Goal: Task Accomplishment & Management: Manage account settings

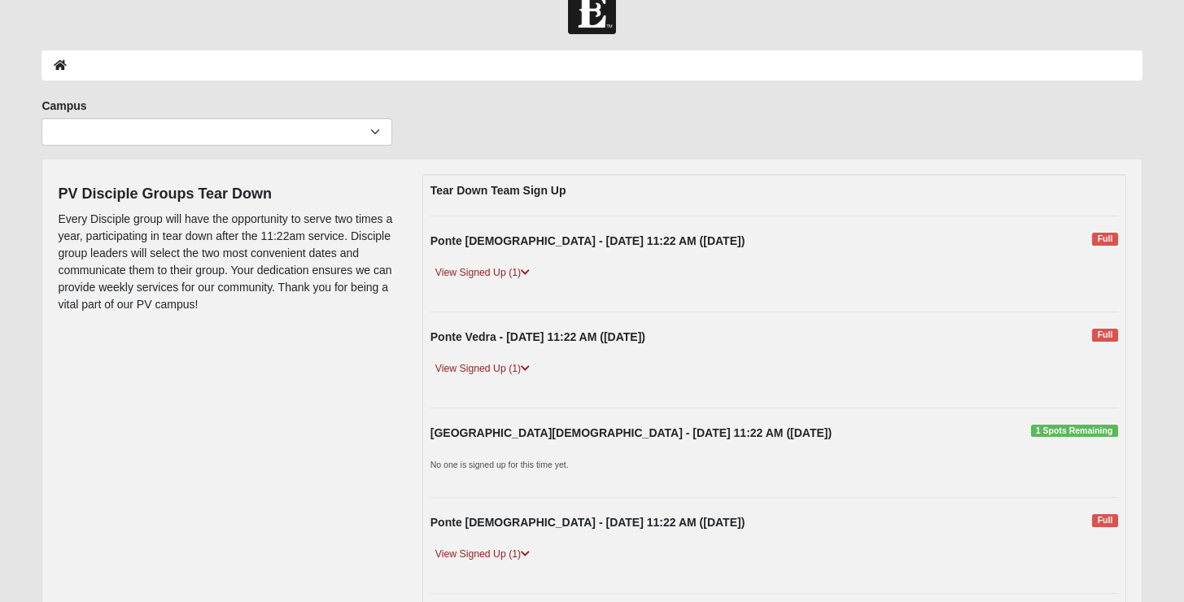
scroll to position [62, 0]
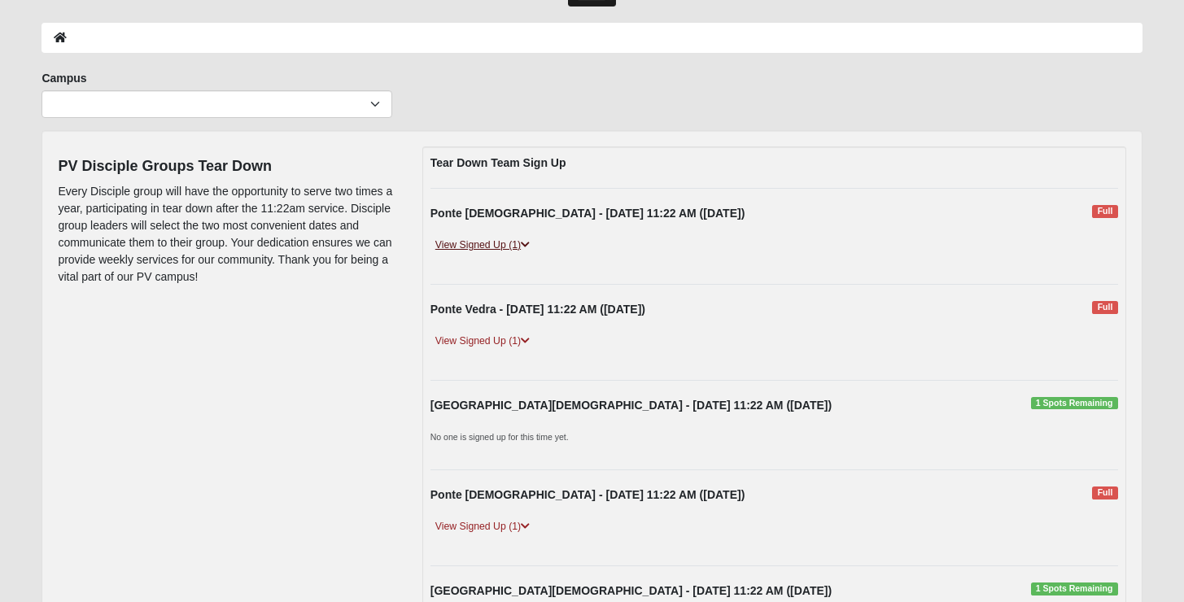
click at [470, 247] on link "View Signed Up (1)" at bounding box center [482, 245] width 104 height 17
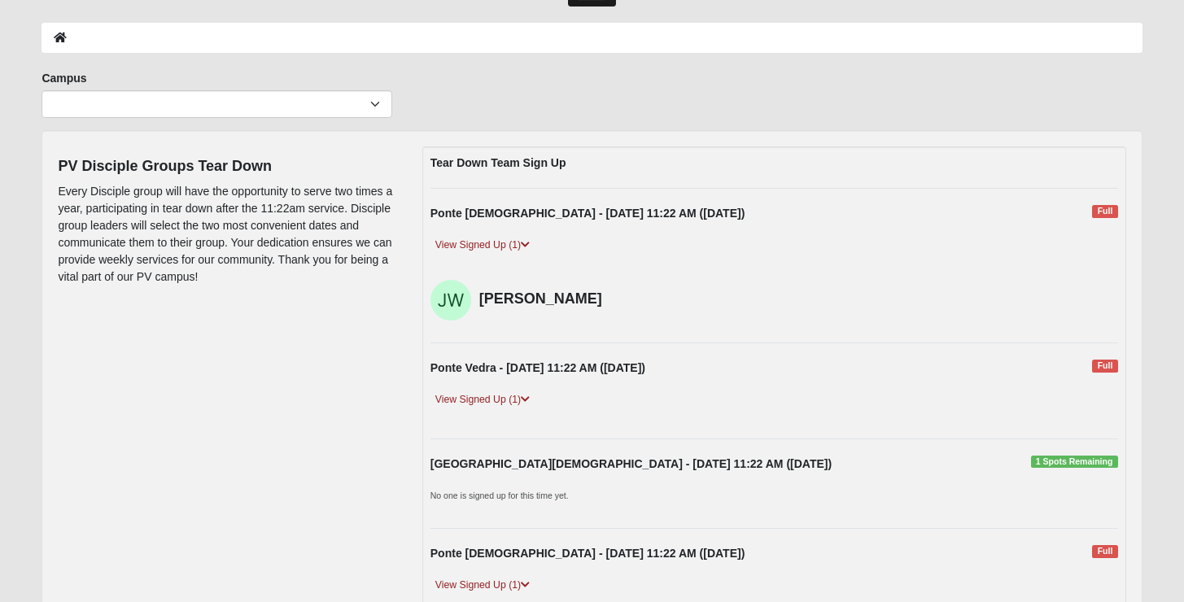
scroll to position [133, 0]
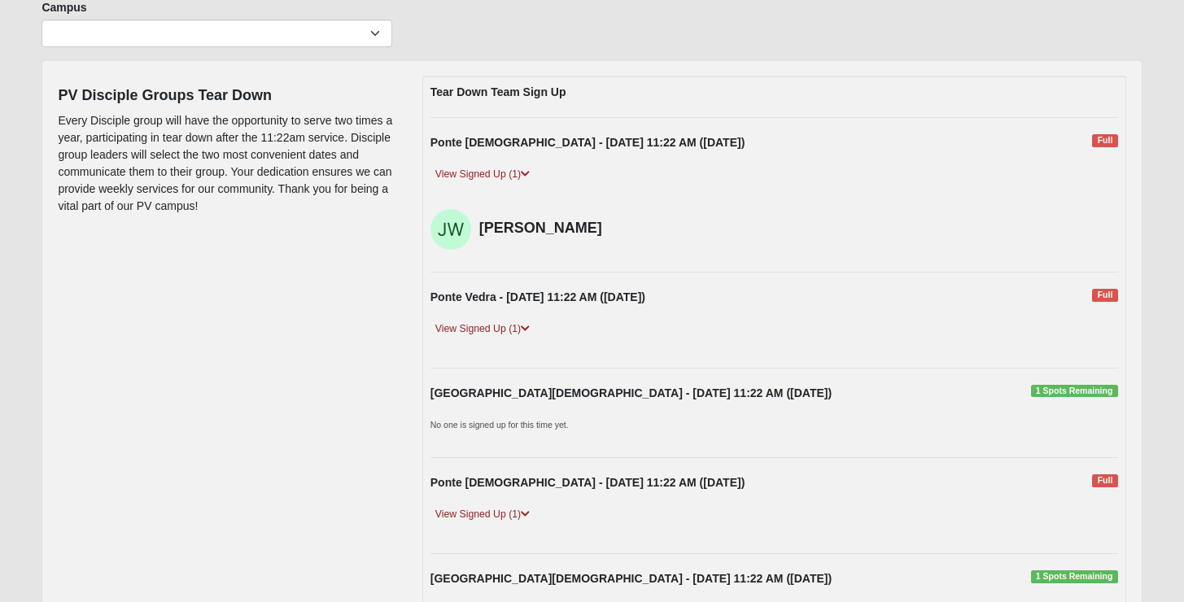
click at [503, 347] on div "View Signed Up (1)" at bounding box center [774, 336] width 712 height 31
click at [503, 330] on link "View Signed Up (1)" at bounding box center [482, 329] width 104 height 17
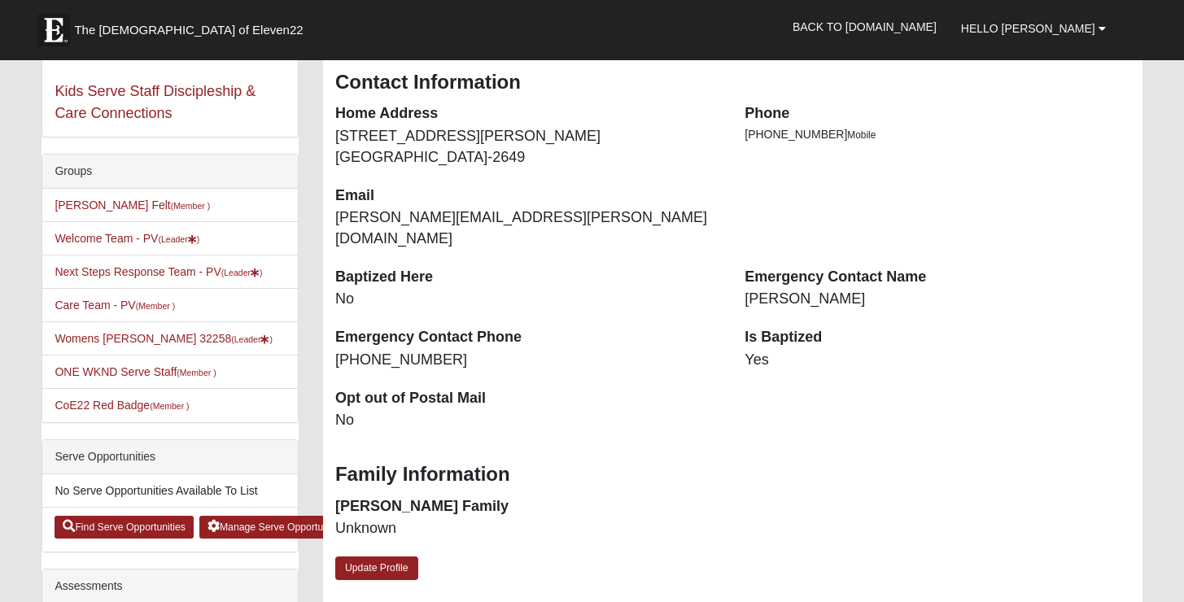
scroll to position [229, 0]
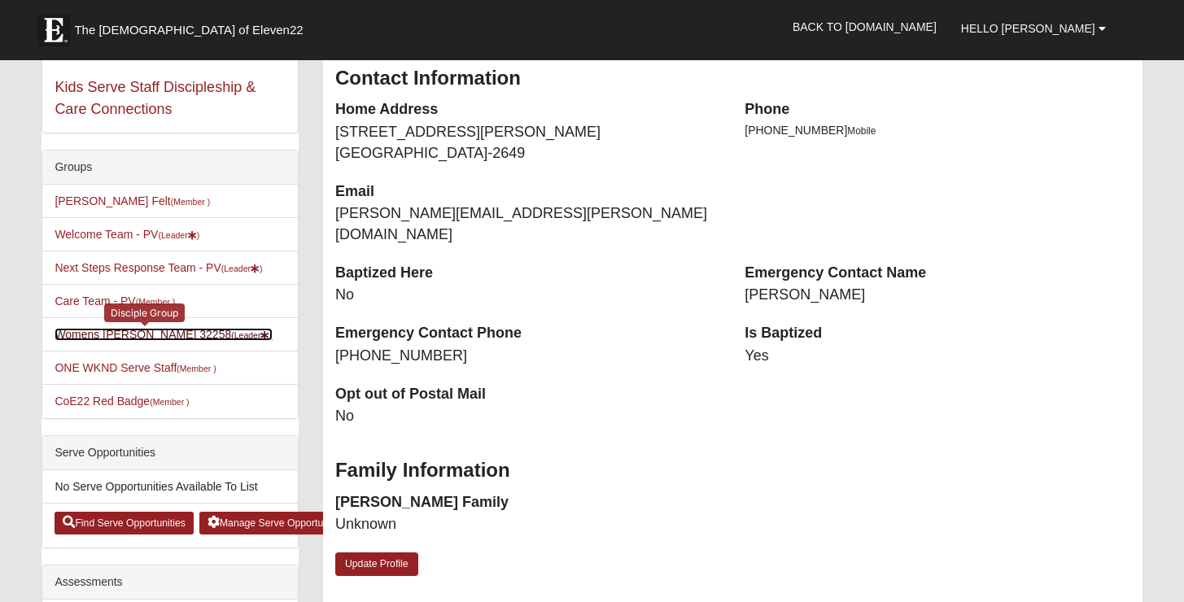
click at [154, 337] on link "Womens Gonzalez 32258 (Leader )" at bounding box center [164, 334] width 218 height 13
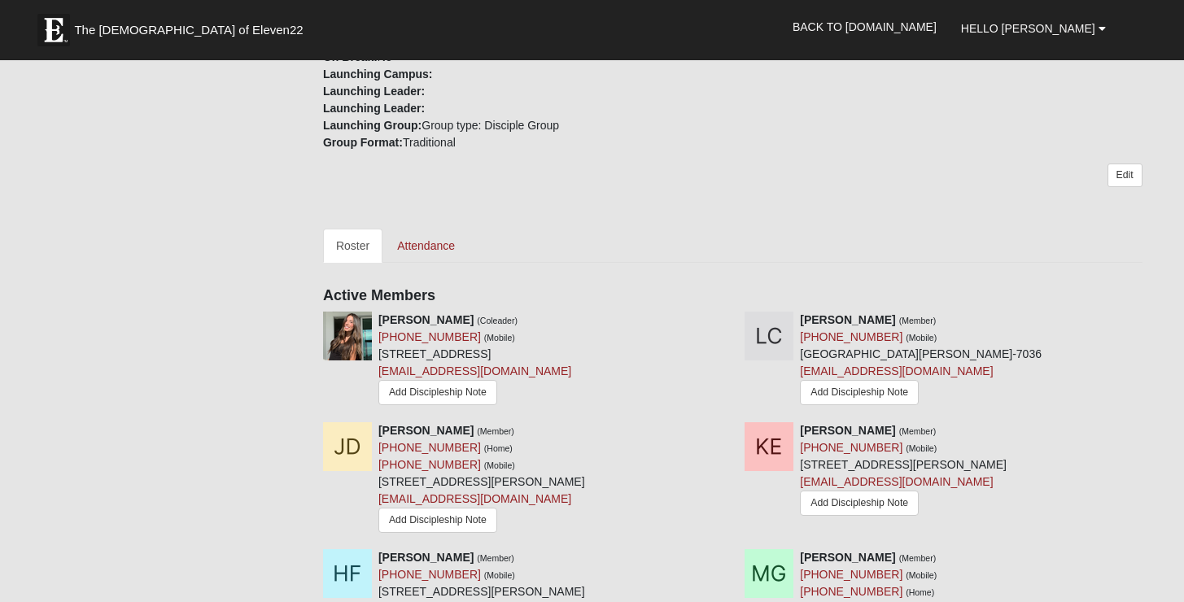
scroll to position [662, 0]
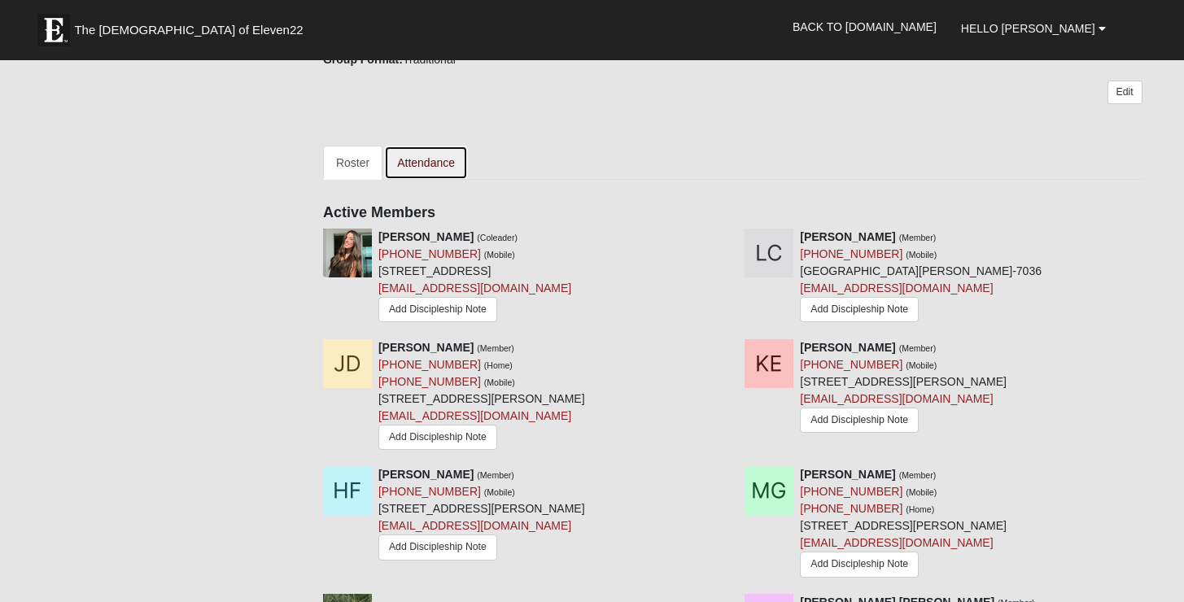
click at [439, 170] on link "Attendance" at bounding box center [426, 163] width 84 height 34
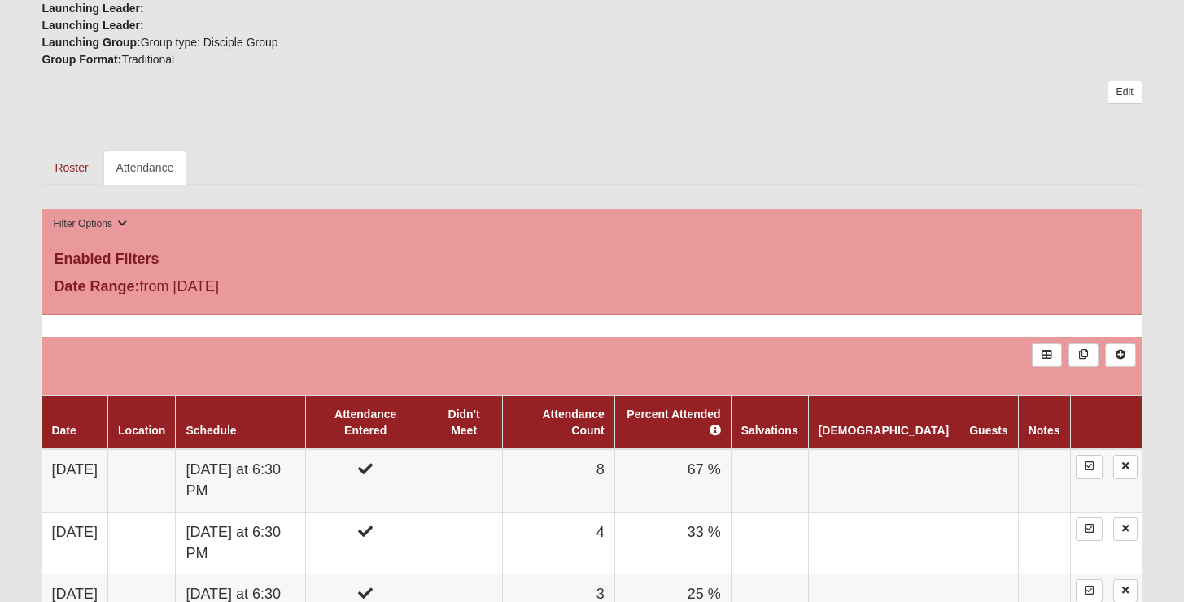
scroll to position [710, 0]
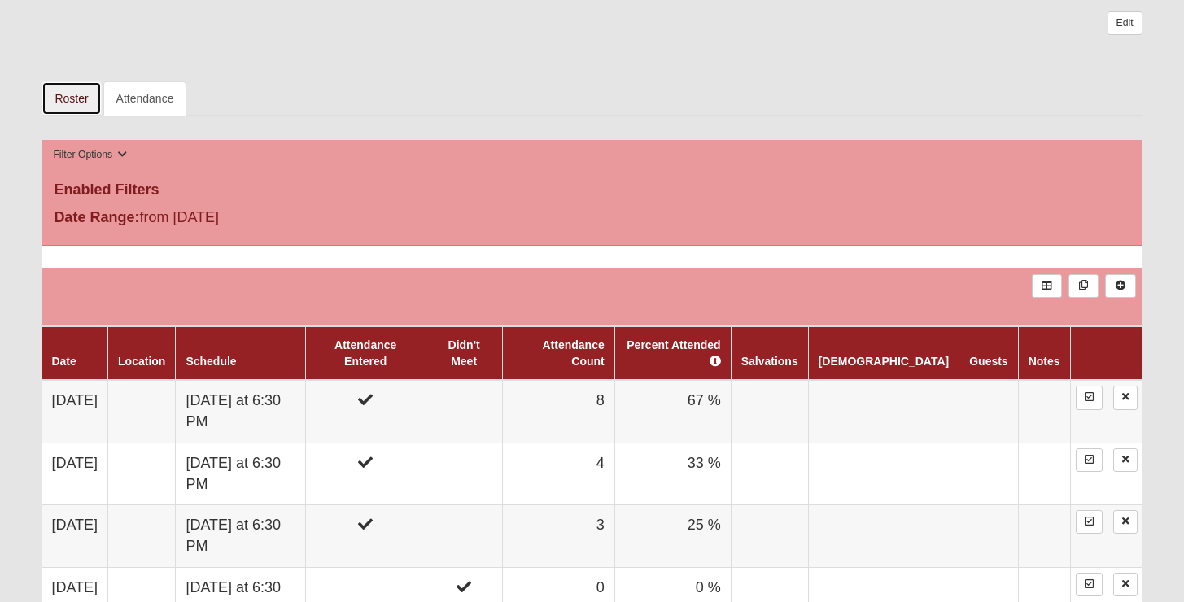
click at [77, 100] on link "Roster" at bounding box center [70, 98] width 59 height 34
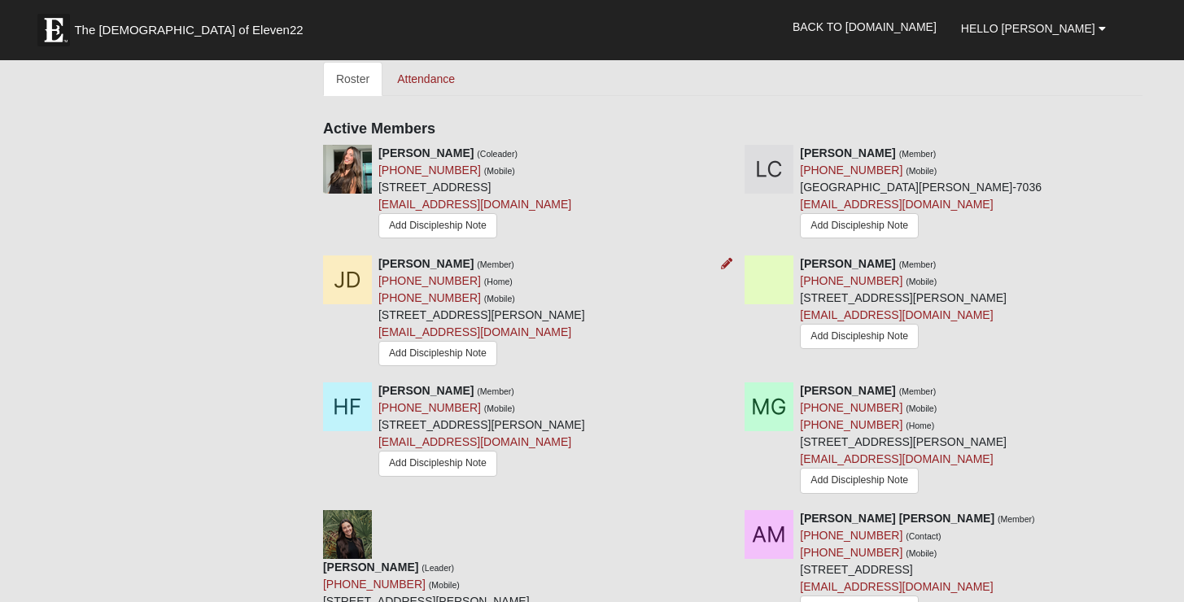
scroll to position [765, 0]
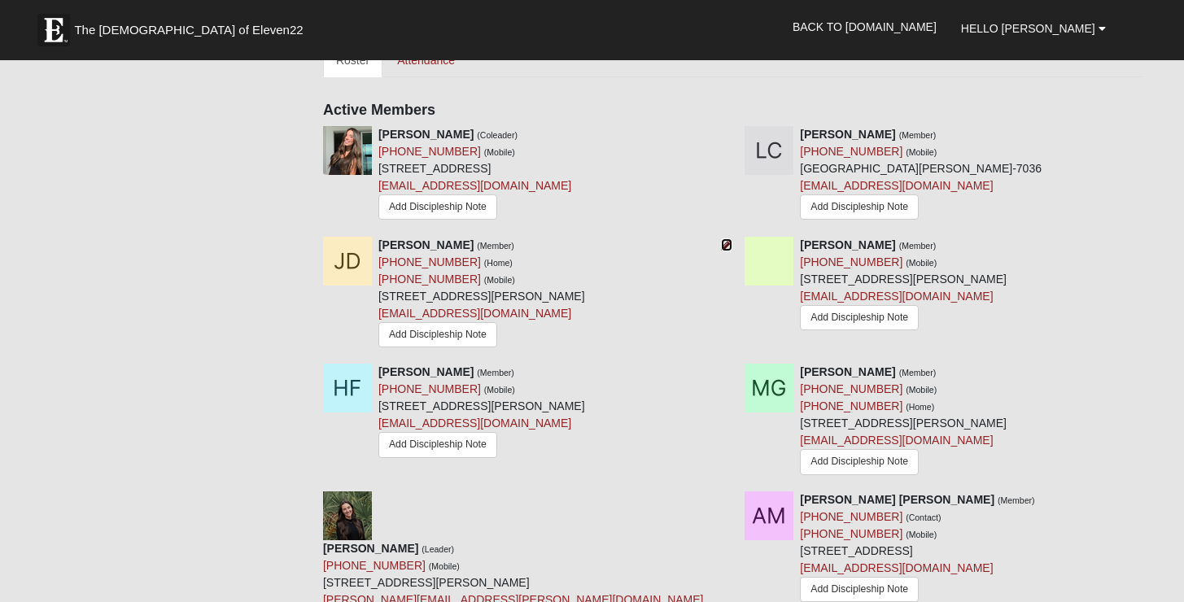
click at [724, 245] on icon at bounding box center [726, 244] width 11 height 11
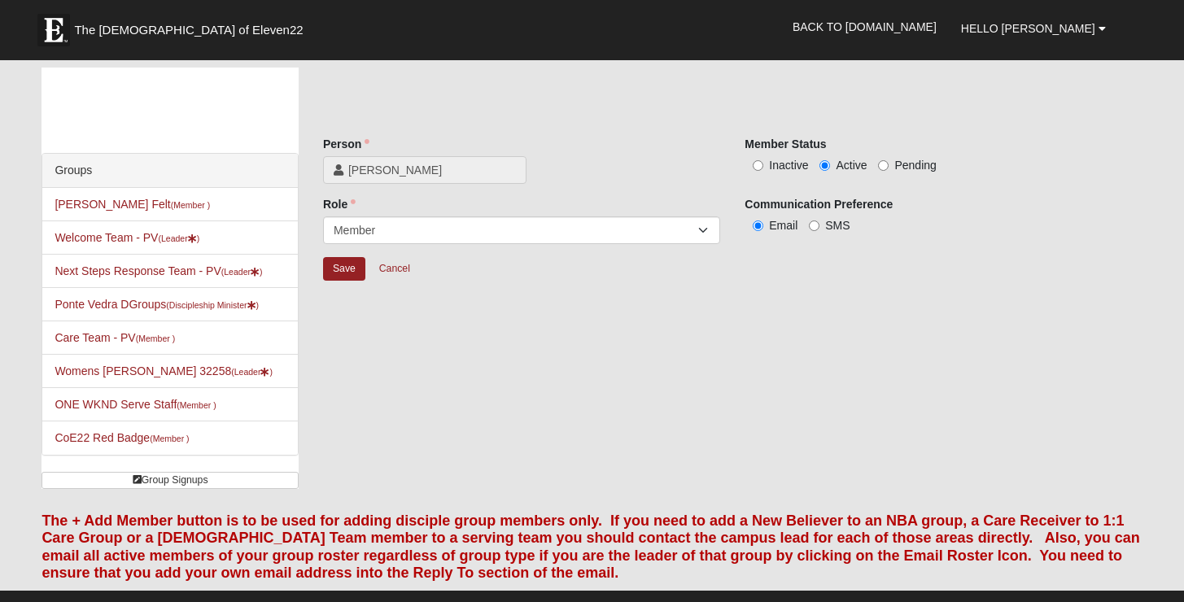
click at [803, 170] on span "Inactive" at bounding box center [788, 165] width 39 height 13
click at [763, 170] on input "Inactive" at bounding box center [758, 165] width 11 height 11
radio input "true"
click at [385, 277] on link "Cancel" at bounding box center [395, 268] width 52 height 25
